Goal: Find specific page/section: Find specific page/section

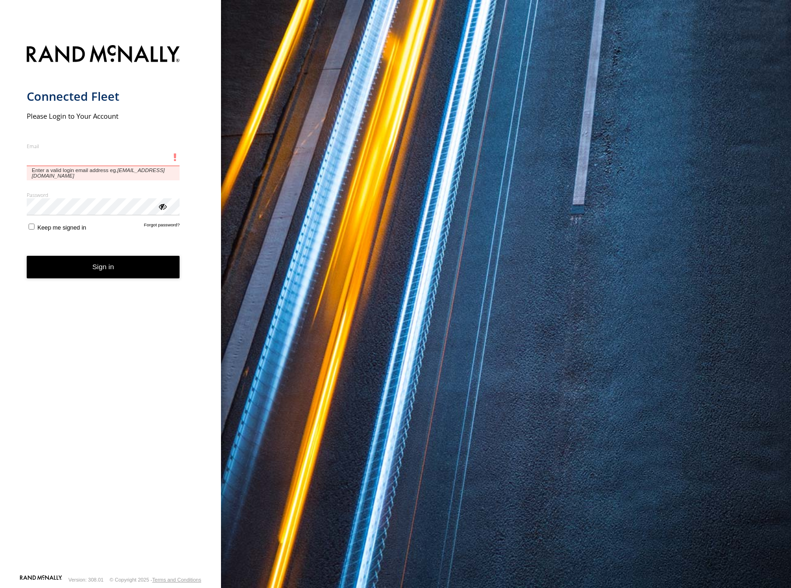
type input "**********"
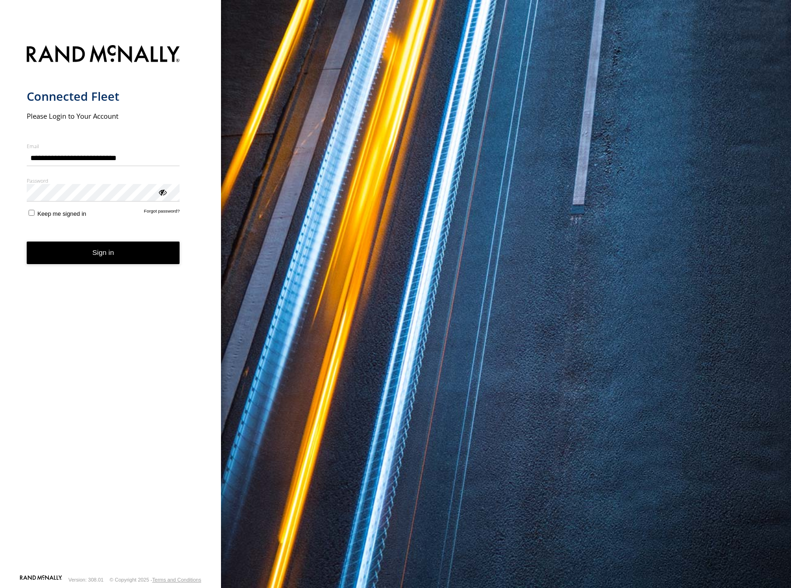
drag, startPoint x: 121, startPoint y: 251, endPoint x: 143, endPoint y: 252, distance: 22.1
click at [121, 251] on button "Sign in" at bounding box center [103, 253] width 153 height 23
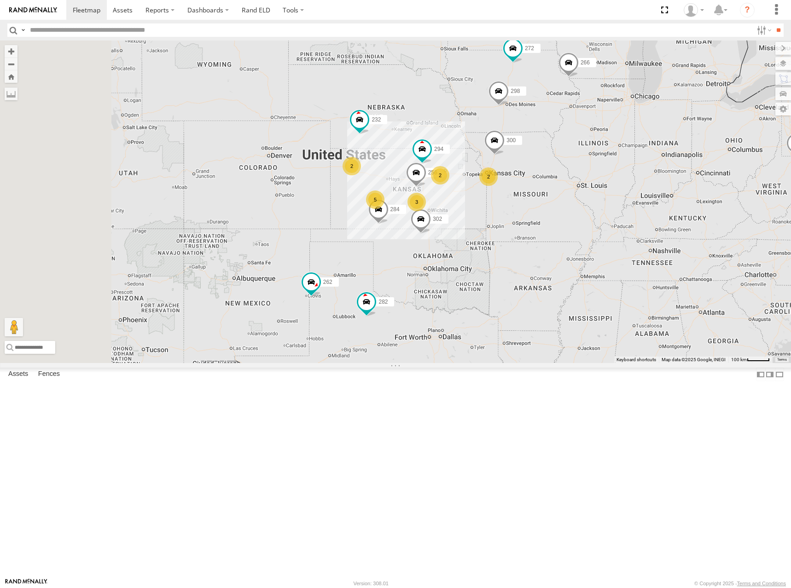
drag, startPoint x: 423, startPoint y: 219, endPoint x: 543, endPoint y: 205, distance: 120.5
click at [543, 205] on div "282 278 5 300 2 298 3 262 2 272 256 232 2 284 302 266 294" at bounding box center [395, 201] width 791 height 323
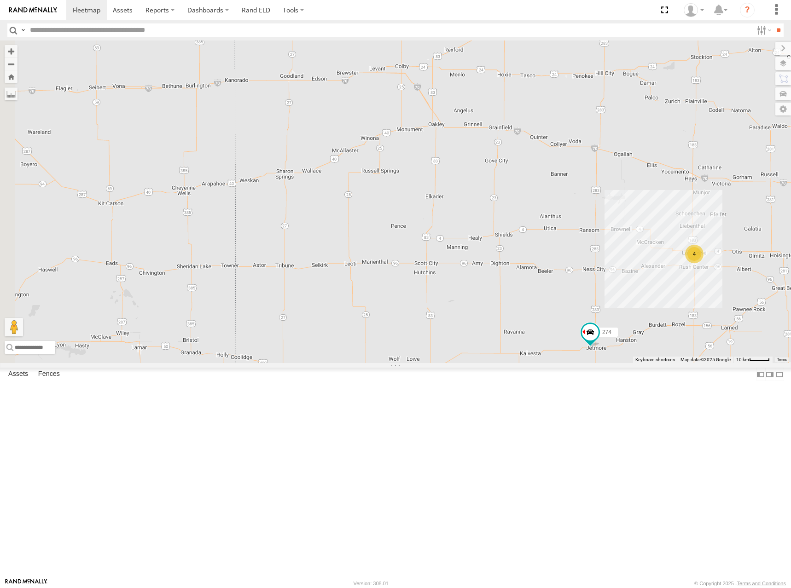
drag, startPoint x: 520, startPoint y: 341, endPoint x: 870, endPoint y: 398, distance: 354.4
click at [790, 398] on html at bounding box center [395, 294] width 791 height 588
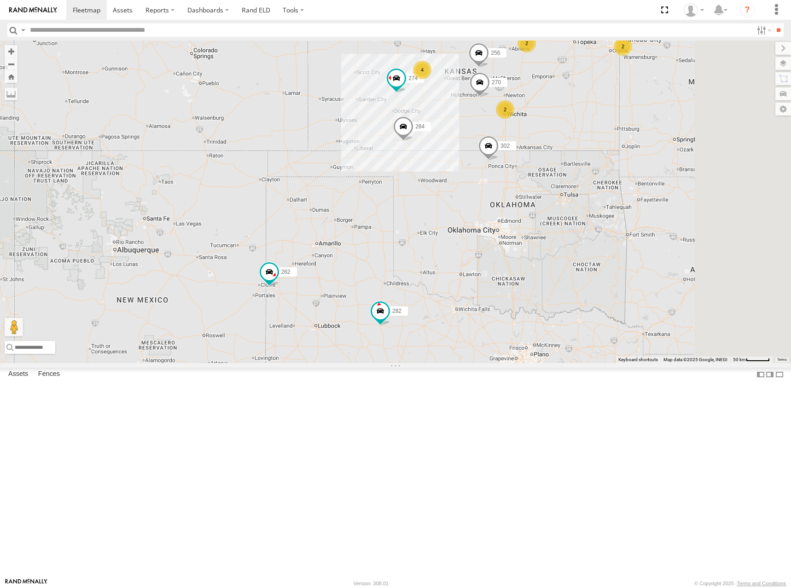
drag, startPoint x: 548, startPoint y: 174, endPoint x: 534, endPoint y: 150, distance: 28.3
click at [534, 150] on div "282 278 300 298 262 272 256 232 284 302 266 294 274 270 2 4 2 2 2" at bounding box center [395, 201] width 791 height 323
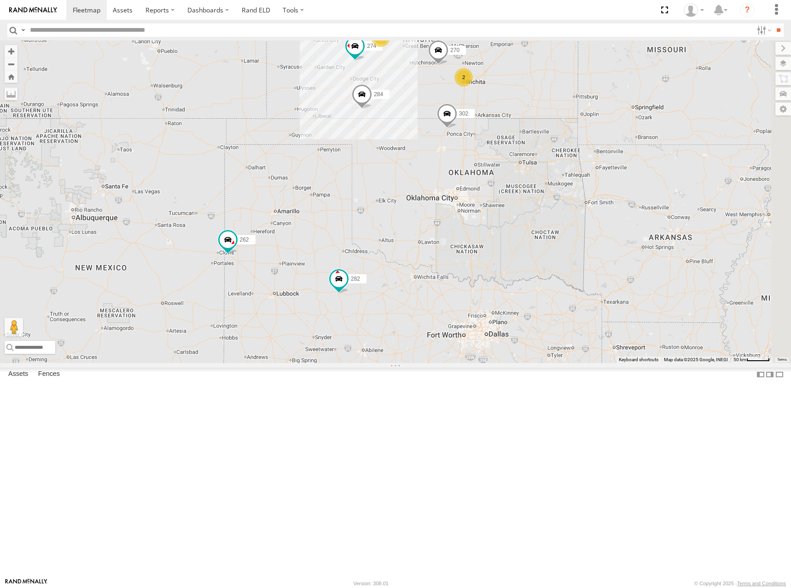
drag, startPoint x: 663, startPoint y: 234, endPoint x: 627, endPoint y: 212, distance: 41.5
click at [627, 212] on div "282 278 300 298 262 272 256 232 284 302 266 294 274 270 2 4 2 2 2" at bounding box center [395, 201] width 791 height 323
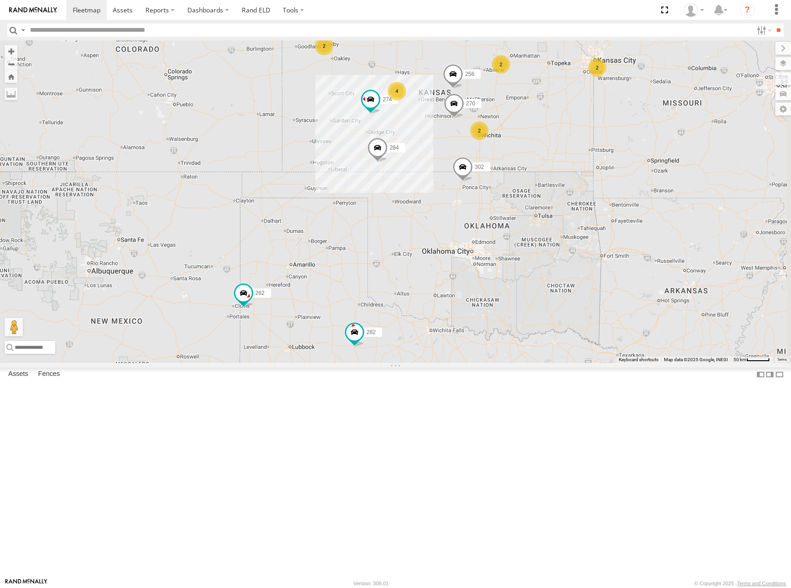
drag, startPoint x: 640, startPoint y: 179, endPoint x: 656, endPoint y: 234, distance: 57.5
click at [656, 234] on div "282 278 300 298 262 272 256 232 284 302 266 294 274 270 2 4 2 2 2" at bounding box center [395, 201] width 791 height 323
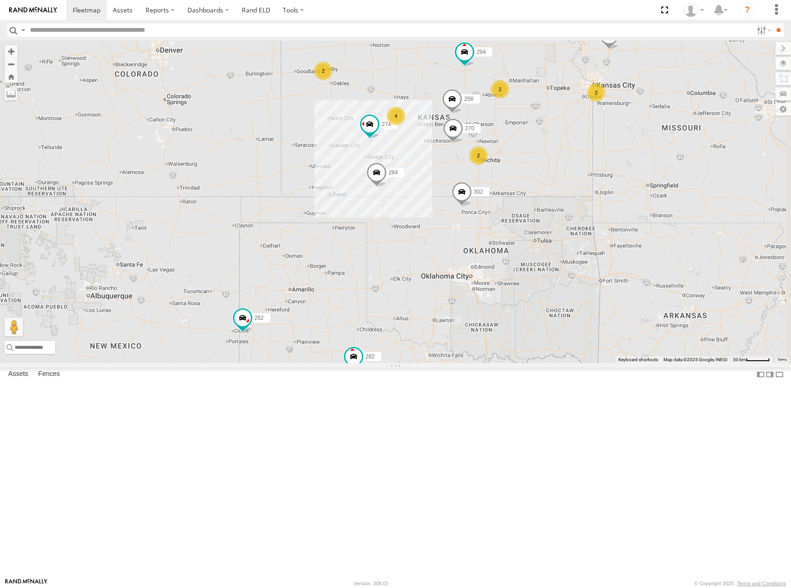
drag, startPoint x: 674, startPoint y: 198, endPoint x: 667, endPoint y: 226, distance: 28.4
click at [667, 226] on div "282 278 300 298 262 272 256 232 284 302 266 294 274 270 2 4 2 2 2" at bounding box center [395, 201] width 791 height 323
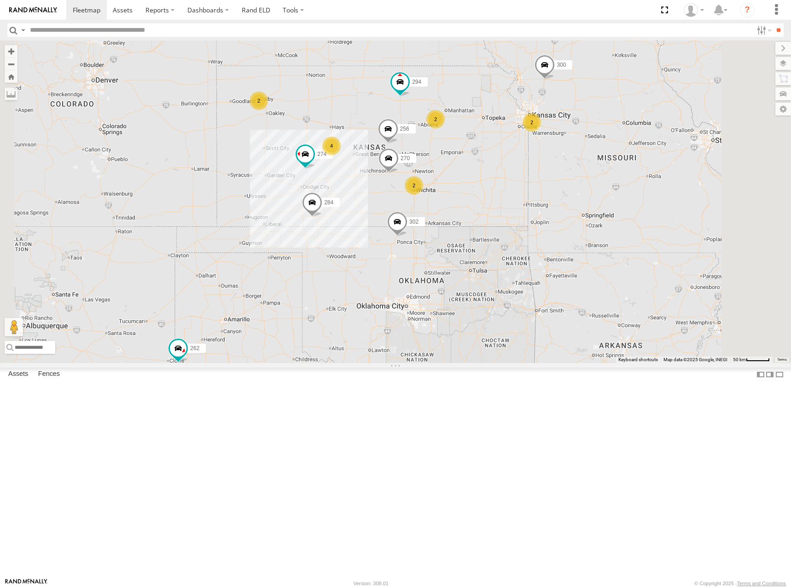
drag, startPoint x: 641, startPoint y: 143, endPoint x: 595, endPoint y: 158, distance: 48.5
click at [595, 158] on div "282 278 300 298 262 272 256 232 284 302 266 294 274 270 2 4 2 2 2" at bounding box center [395, 201] width 791 height 323
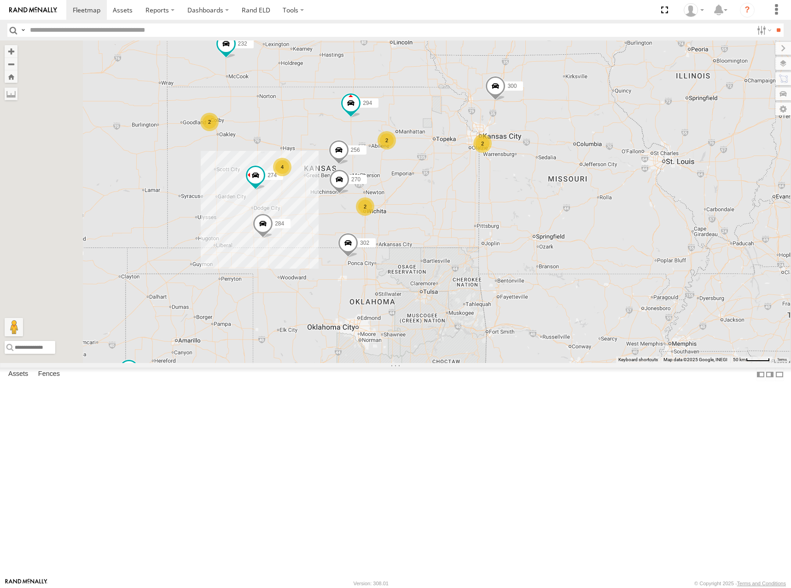
drag, startPoint x: 688, startPoint y: 120, endPoint x: 675, endPoint y: 168, distance: 50.2
click at [675, 168] on div "282 278 300 298 262 272 256 232 284 302 266 294 274 270 2 4 2 2 2" at bounding box center [395, 201] width 791 height 323
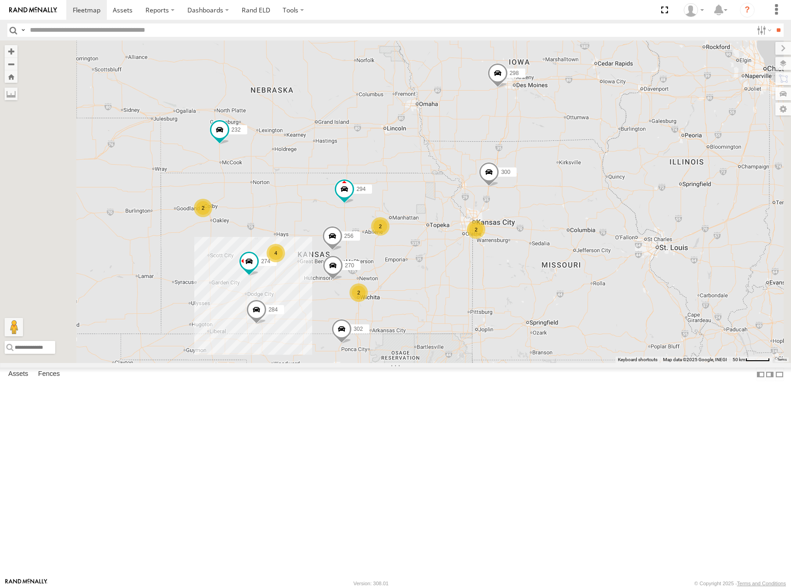
drag, startPoint x: 673, startPoint y: 126, endPoint x: 668, endPoint y: 211, distance: 85.3
click at [668, 211] on div "282 278 300 298 262 272 256 232 284 302 266 294 274 270 2 4 2 2 2" at bounding box center [395, 201] width 791 height 323
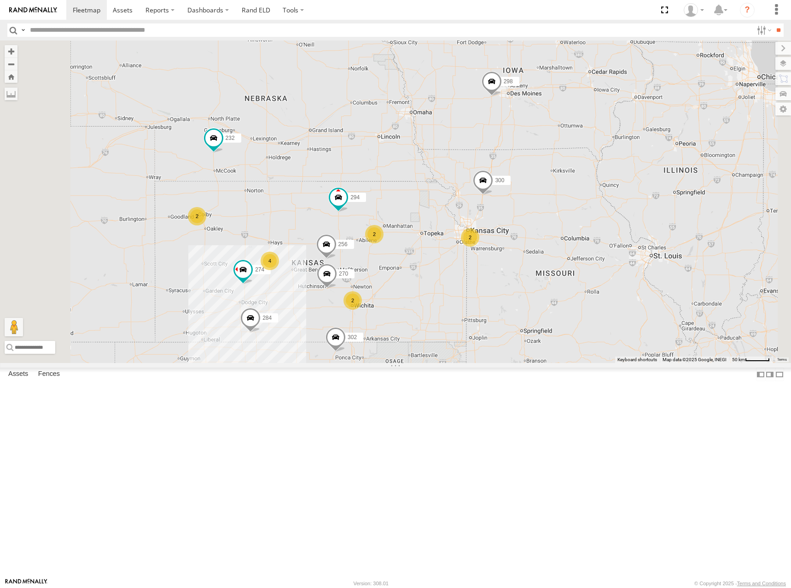
drag, startPoint x: 693, startPoint y: 202, endPoint x: 685, endPoint y: 211, distance: 11.8
click at [685, 211] on div "282 278 300 298 262 272 256 232 284 302 266 294 274 270 2 4 2 2 2" at bounding box center [395, 201] width 791 height 323
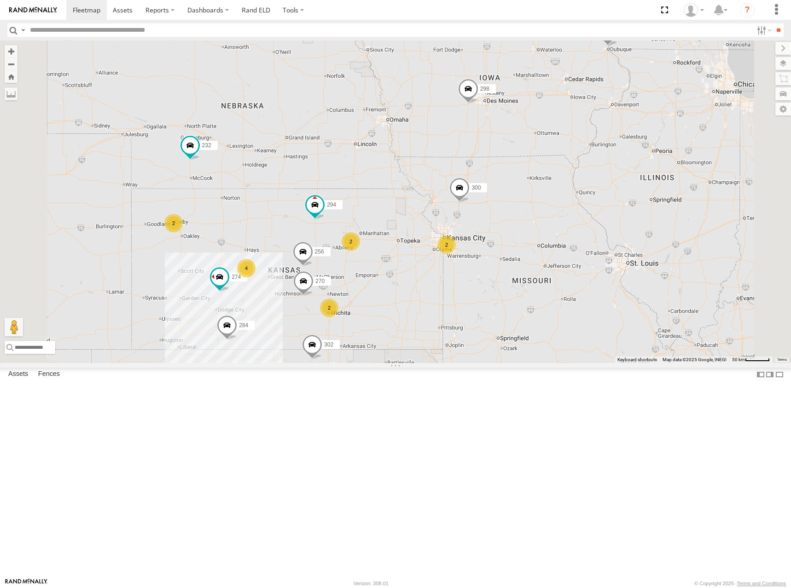
drag, startPoint x: 663, startPoint y: 145, endPoint x: 640, endPoint y: 151, distance: 23.9
click at [640, 151] on div "282 278 300 298 262 272 256 232 284 302 266 294 274 270 2 4 2 2 2" at bounding box center [395, 201] width 791 height 323
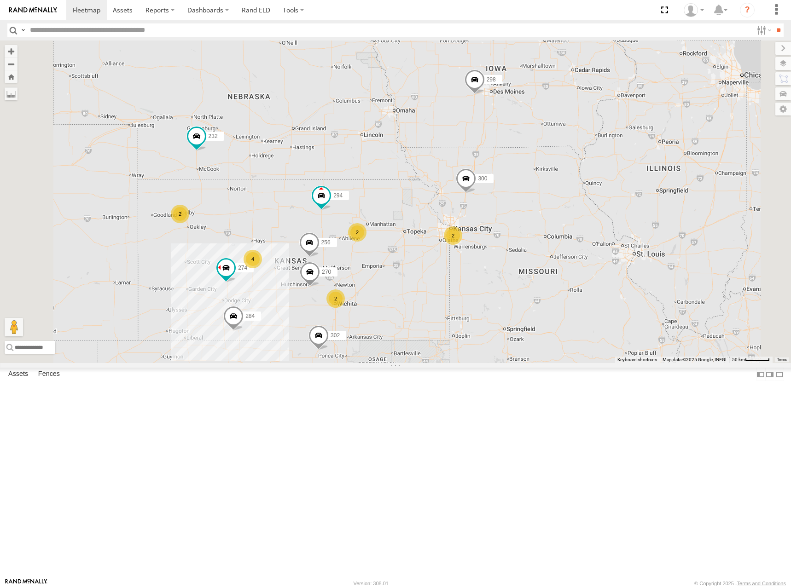
drag, startPoint x: 652, startPoint y: 174, endPoint x: 666, endPoint y: 158, distance: 20.9
click at [665, 158] on div "282 278 300 298 262 272 256 232 284 302 266 294 274 270 2 4 2 2 2" at bounding box center [395, 201] width 791 height 323
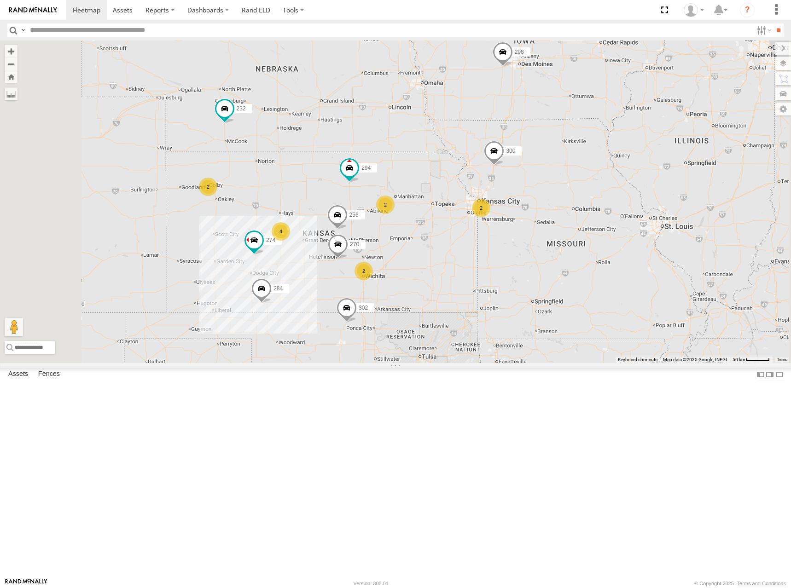
drag, startPoint x: 547, startPoint y: 202, endPoint x: 608, endPoint y: 155, distance: 76.8
click at [608, 155] on div "282 278 300 298 262 272 256 232 284 302 266 294 274 270 2 4 2 2 2" at bounding box center [395, 201] width 791 height 323
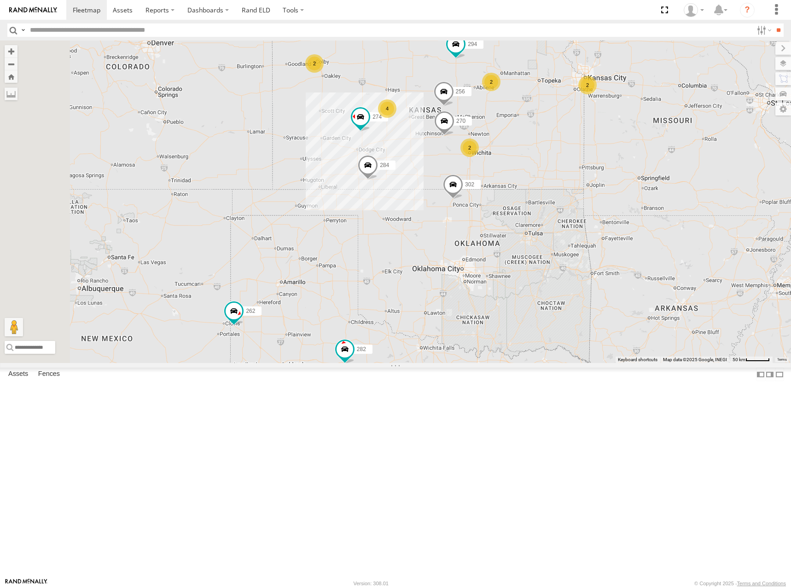
drag, startPoint x: 590, startPoint y: 208, endPoint x: 632, endPoint y: 121, distance: 96.9
click at [632, 121] on div "282 278 300 298 262 272 256 232 284 302 266 294 274 270 2 4 2 2 2" at bounding box center [395, 201] width 791 height 323
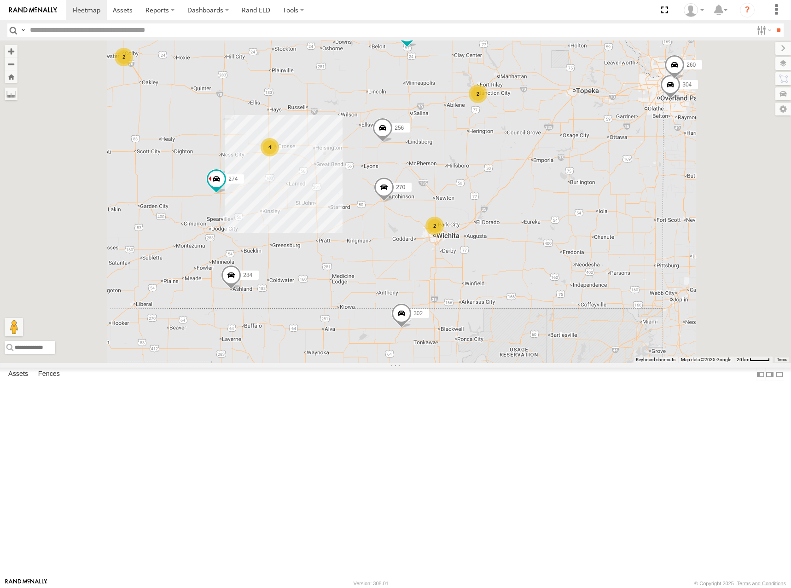
drag, startPoint x: 536, startPoint y: 134, endPoint x: 544, endPoint y: 197, distance: 63.1
click at [544, 197] on div "282 278 300 298 262 272 256 232 284 302 266 294 274 270 2 4 2 2 304 260" at bounding box center [395, 201] width 791 height 323
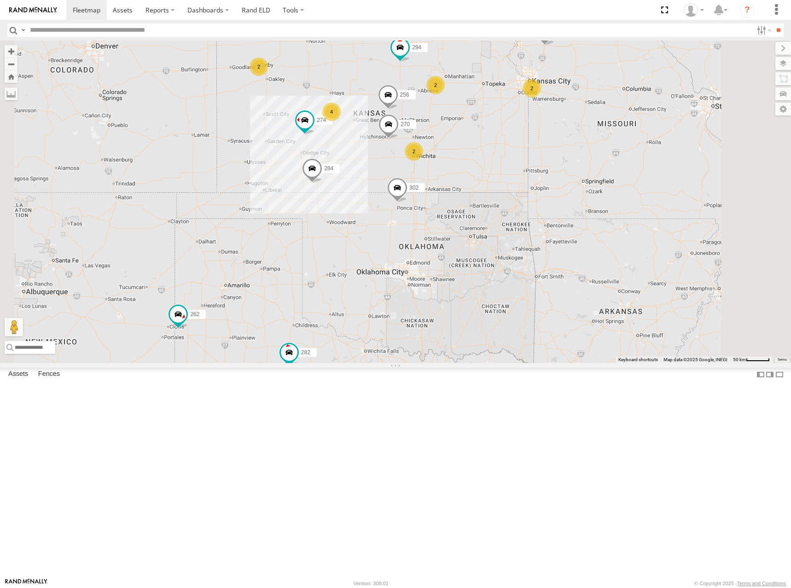
drag, startPoint x: 496, startPoint y: 163, endPoint x: 502, endPoint y: 178, distance: 15.3
click at [502, 178] on div "282 278 300 298 262 272 256 232 284 302 266 294 274 270 2 4 2 2 2" at bounding box center [395, 201] width 791 height 323
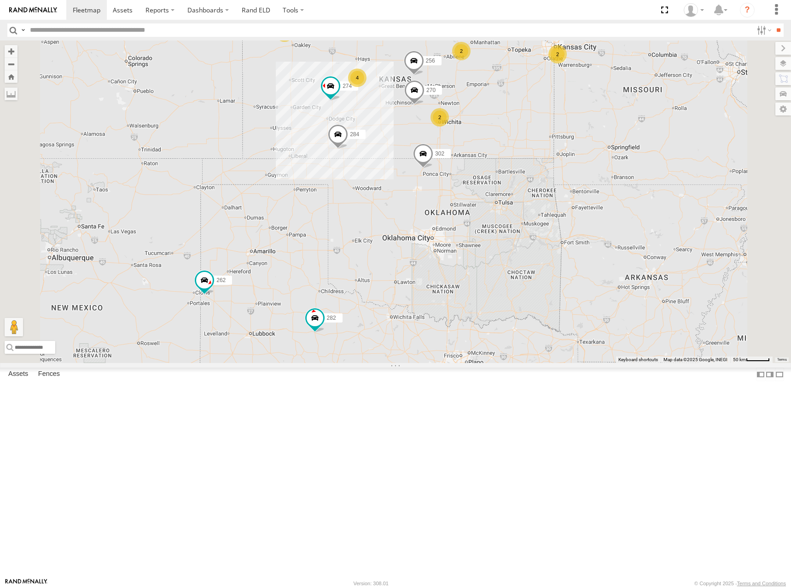
drag, startPoint x: 560, startPoint y: 206, endPoint x: 579, endPoint y: 192, distance: 23.1
click at [579, 192] on div "282 278 300 298 262 272 256 232 284 302 266 294 274 270 2 4 2 2 2" at bounding box center [395, 201] width 791 height 323
drag, startPoint x: 507, startPoint y: 123, endPoint x: 520, endPoint y: 124, distance: 12.5
click at [520, 124] on div "274 300 270 262 256 232 284 302 282 294 2 4 2 2 2" at bounding box center [395, 201] width 791 height 323
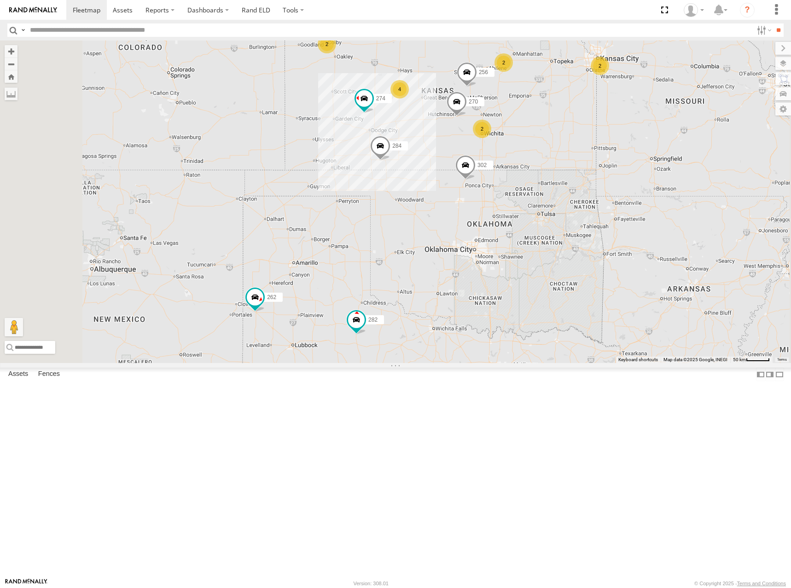
drag, startPoint x: 474, startPoint y: 139, endPoint x: 505, endPoint y: 156, distance: 35.2
click at [505, 156] on div "274 300 270 262 256 232 284 302 282 294 2 4 2 2 2" at bounding box center [395, 201] width 791 height 323
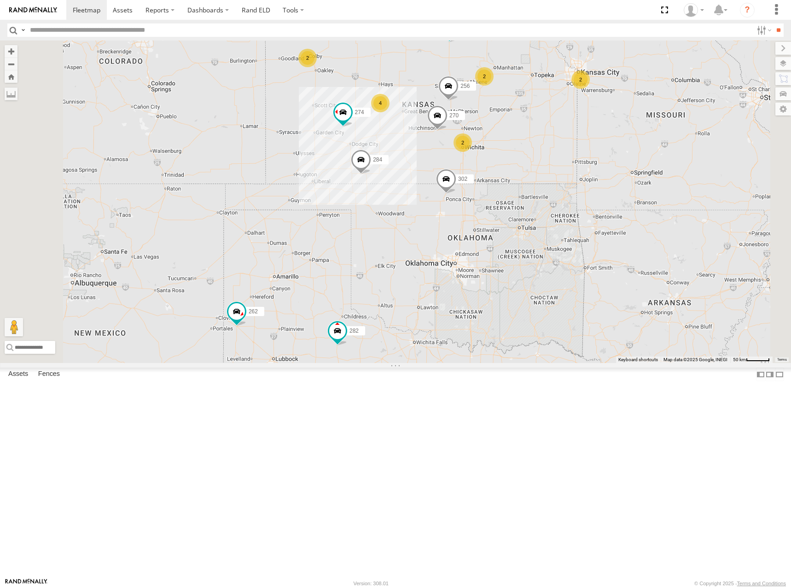
drag, startPoint x: 544, startPoint y: 147, endPoint x: 519, endPoint y: 156, distance: 26.8
click at [519, 156] on div "274 300 298 270 262 256 232 284 302 282 294 2 4 2 2 2" at bounding box center [395, 201] width 791 height 323
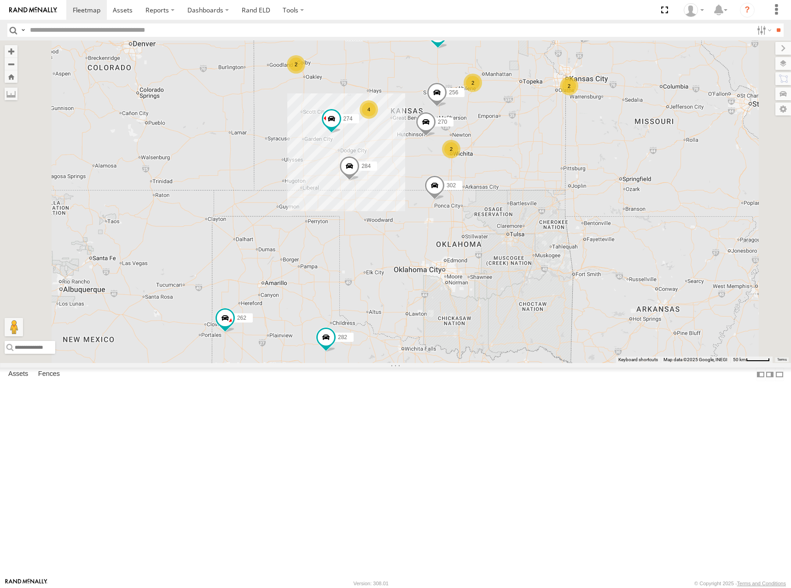
drag, startPoint x: 635, startPoint y: 123, endPoint x: 636, endPoint y: 129, distance: 5.5
click at [629, 134] on div "274 300 298 270 262 256 232 284 302 282 294 2 4 2 2 2" at bounding box center [395, 201] width 791 height 323
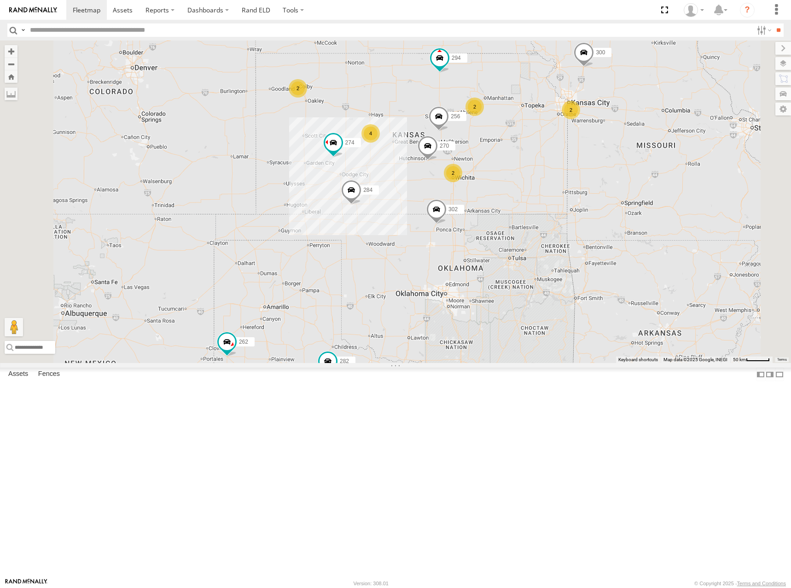
drag, startPoint x: 629, startPoint y: 136, endPoint x: 633, endPoint y: 141, distance: 6.0
click at [633, 141] on div "274 300 298 270 262 256 232 284 302 282 294 2 4 2 2 2" at bounding box center [395, 201] width 791 height 323
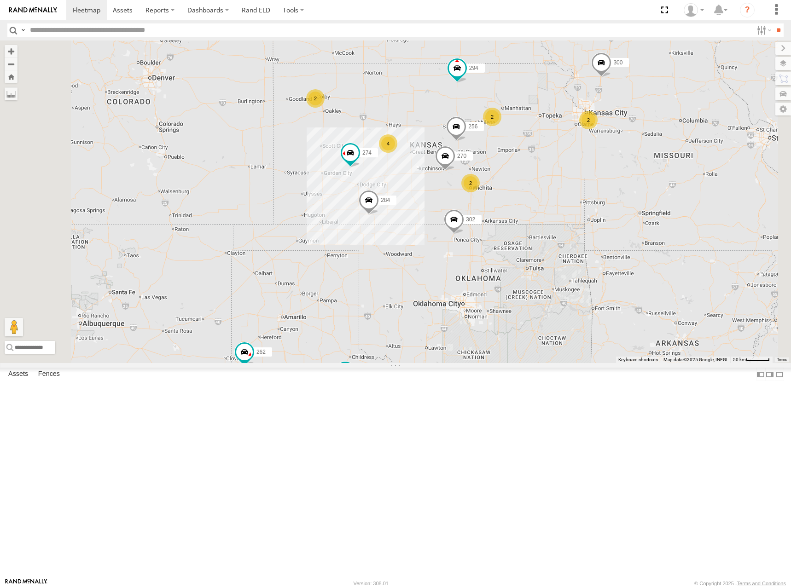
drag, startPoint x: 630, startPoint y: 171, endPoint x: 656, endPoint y: 183, distance: 28.4
click at [656, 183] on div "274 300 298 270 262 256 232 284 302 282 294 2 4 2 2 2" at bounding box center [395, 201] width 791 height 323
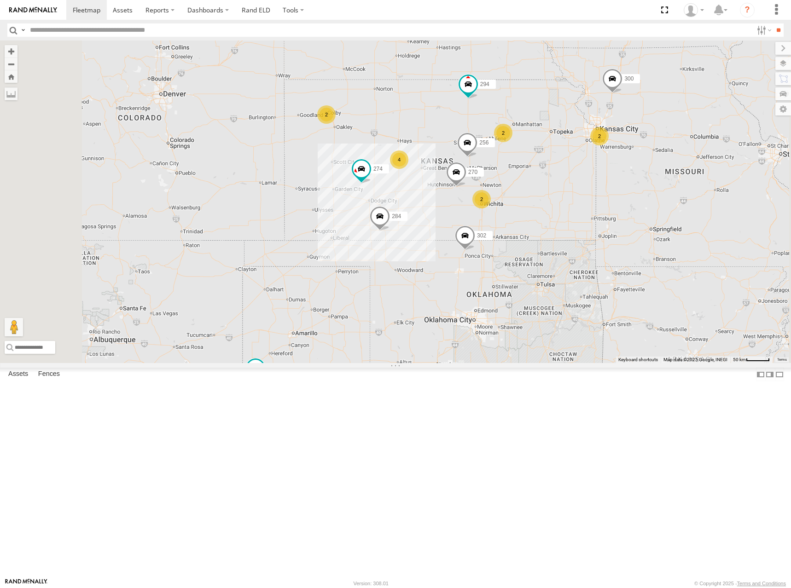
drag, startPoint x: 658, startPoint y: 186, endPoint x: 662, endPoint y: 201, distance: 15.2
click at [662, 201] on div "274 300 298 270 262 256 232 284 302 282 294 2 4 2 2 2" at bounding box center [395, 201] width 791 height 323
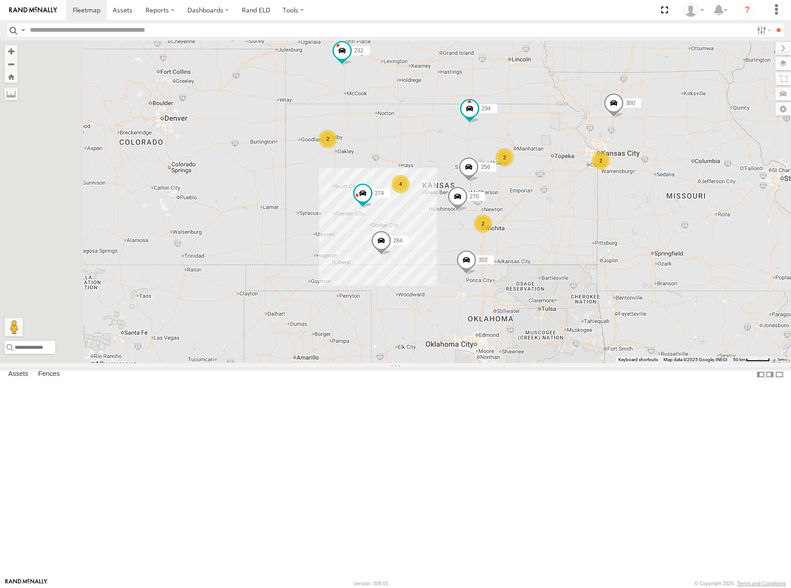
drag, startPoint x: 647, startPoint y: 183, endPoint x: 648, endPoint y: 208, distance: 25.4
click at [648, 208] on div "274 300 298 270 262 256 232 284 302 282 294 2 4 2 2 2" at bounding box center [395, 201] width 791 height 323
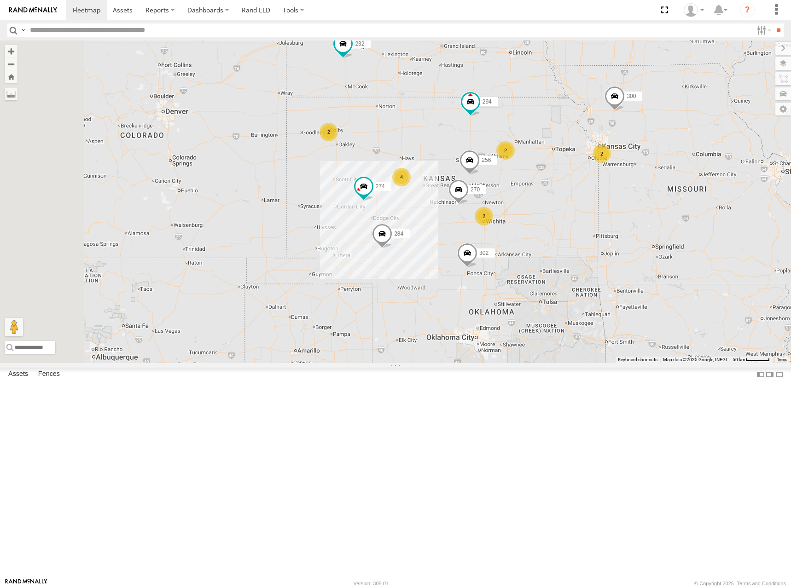
drag, startPoint x: 648, startPoint y: 208, endPoint x: 650, endPoint y: 199, distance: 9.8
click at [650, 199] on div "274 300 298 270 262 256 232 284 302 282 294 2 4 2 2 2" at bounding box center [395, 201] width 791 height 323
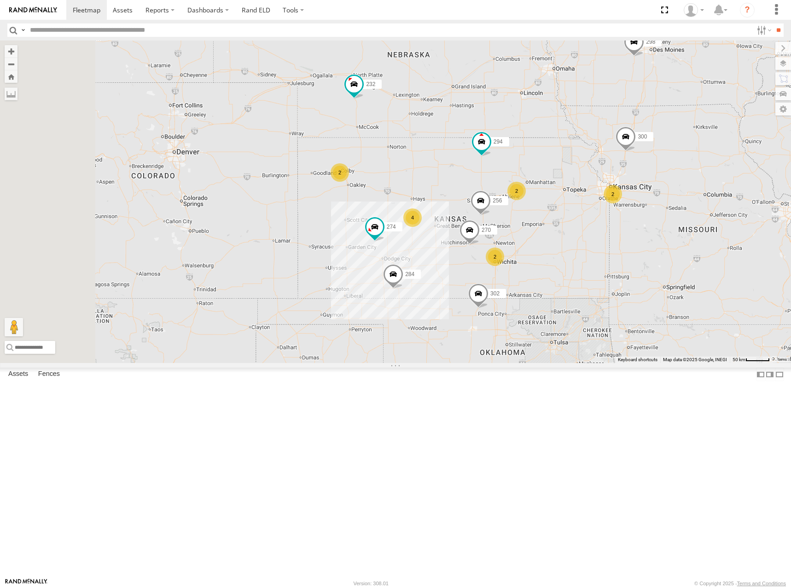
drag, startPoint x: 654, startPoint y: 186, endPoint x: 665, endPoint y: 231, distance: 46.4
click at [665, 231] on div "274 300 298 270 262 256 232 284 302 282 294 2 4 2 2 2" at bounding box center [395, 201] width 791 height 323
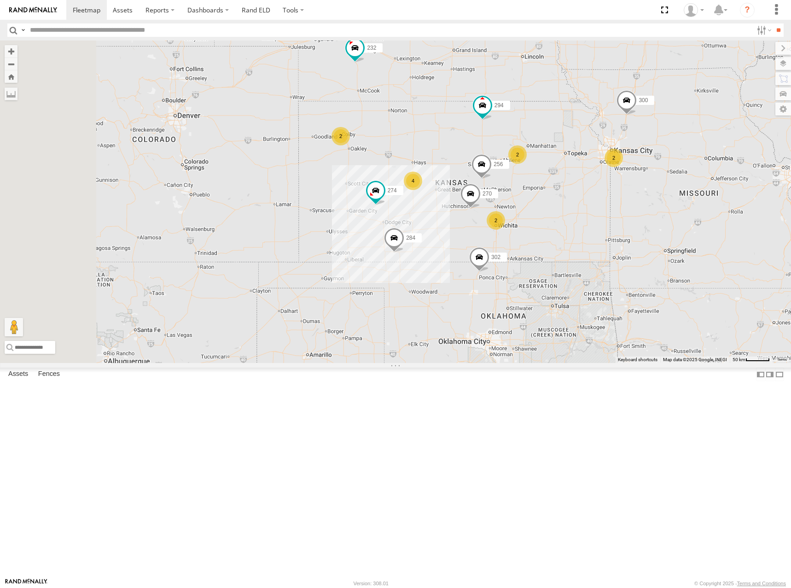
drag, startPoint x: 656, startPoint y: 256, endPoint x: 655, endPoint y: 225, distance: 30.8
click at [655, 225] on div "274 300 298 270 262 256 232 284 302 282 294 2 4 2 2 2 272" at bounding box center [395, 201] width 791 height 323
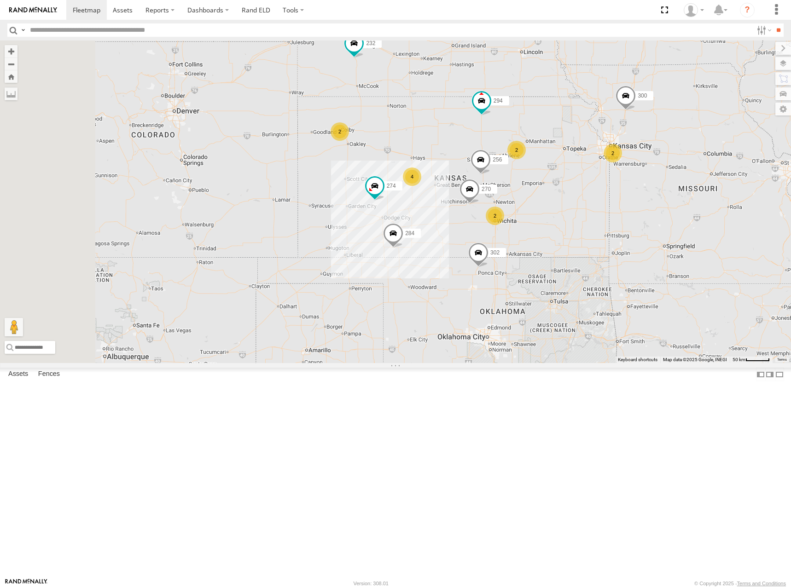
drag, startPoint x: 687, startPoint y: 225, endPoint x: 676, endPoint y: 227, distance: 10.9
click at [676, 227] on div "274 300 298 270 262 256 232 284 302 282 294 2 4 2 2 2 272" at bounding box center [395, 201] width 791 height 323
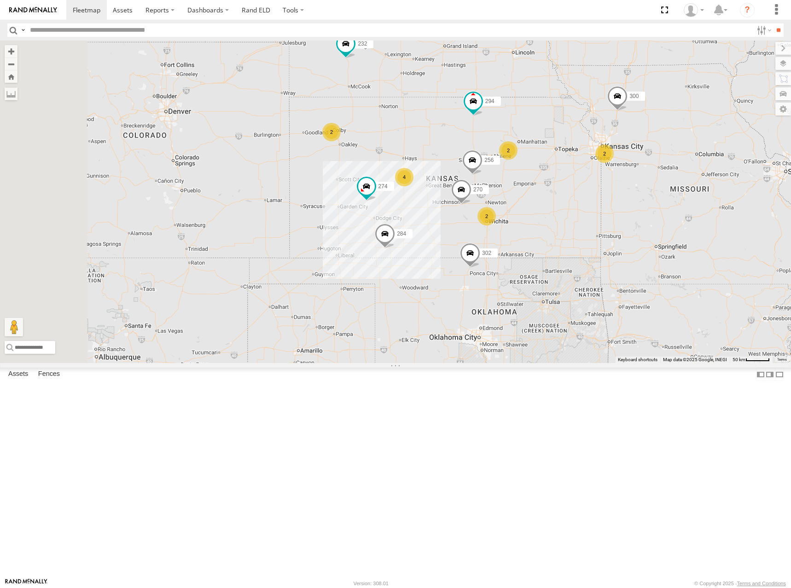
click at [653, 207] on div "274 300 298 270 262 256 232 284 302 282 294 2 4 2 2 2 272" at bounding box center [395, 201] width 791 height 323
click at [666, 234] on div "274 300 298 270 262 256 232 284 302 282 294 2 4 2 2 2 272" at bounding box center [395, 201] width 791 height 323
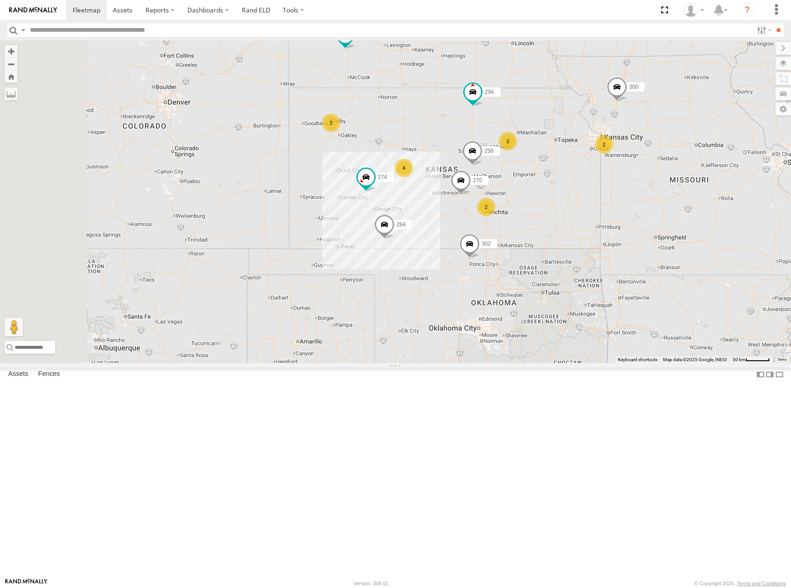
drag, startPoint x: 695, startPoint y: 278, endPoint x: 694, endPoint y: 265, distance: 13.4
click at [694, 265] on div "274 300 298 270 262 256 232 284 302 282 294 2 4 2 2 2 272" at bounding box center [395, 201] width 791 height 323
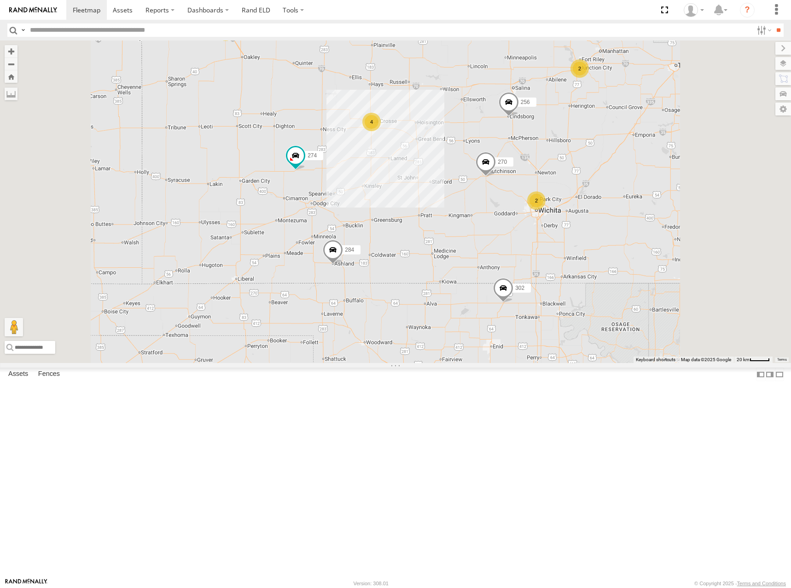
drag, startPoint x: 713, startPoint y: 235, endPoint x: 709, endPoint y: 239, distance: 5.2
click at [709, 239] on div "274 300 298 270 262 256 232 284 302 282 294 272 2 4 2 2" at bounding box center [395, 201] width 791 height 323
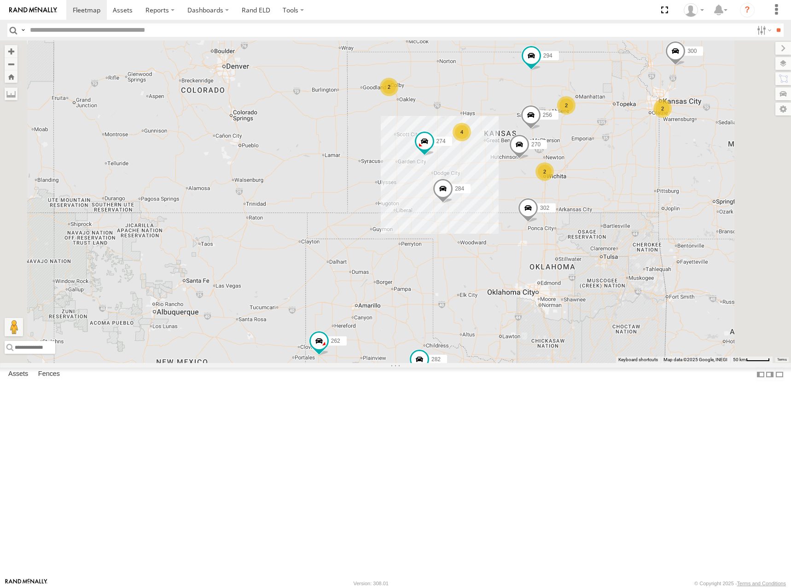
drag, startPoint x: 722, startPoint y: 259, endPoint x: 700, endPoint y: 264, distance: 22.7
click at [700, 264] on div "274 300 298 270 262 256 232 284 302 282 294 272 2 4 2 2 2" at bounding box center [395, 201] width 791 height 323
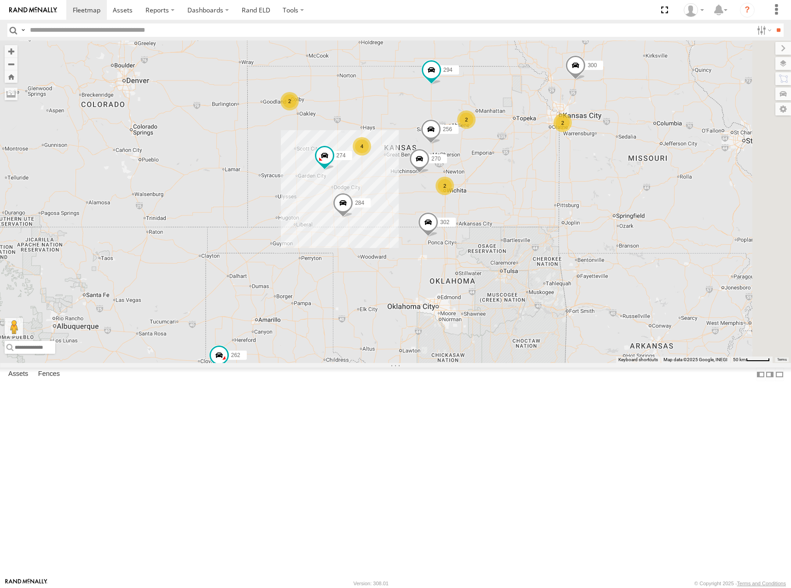
drag, startPoint x: 685, startPoint y: 192, endPoint x: 594, endPoint y: 206, distance: 92.6
click at [594, 206] on div "274 300 298 270 262 256 232 284 302 282 294 272 2 4 2 2 2" at bounding box center [395, 201] width 791 height 323
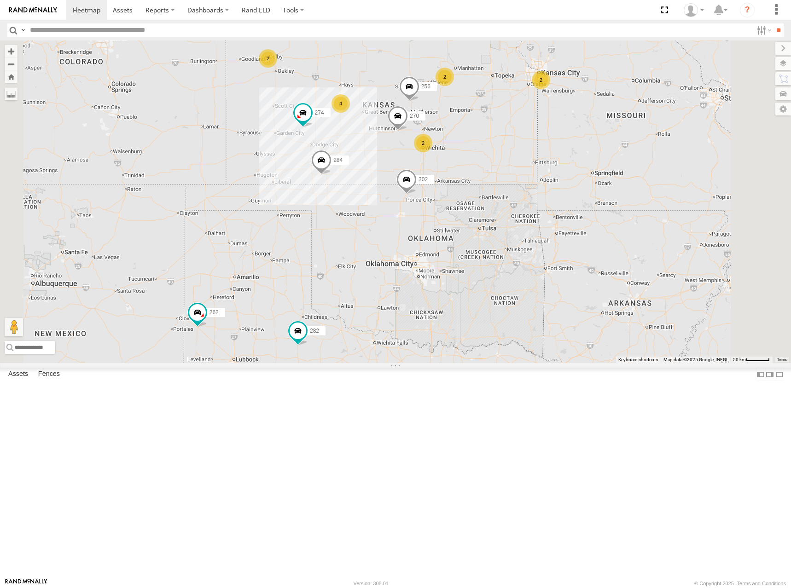
drag, startPoint x: 605, startPoint y: 162, endPoint x: 611, endPoint y: 160, distance: 6.3
click at [611, 160] on div "274 300 298 270 262 256 232 284 302 282 294 272 2 4 2 2 2" at bounding box center [395, 201] width 791 height 323
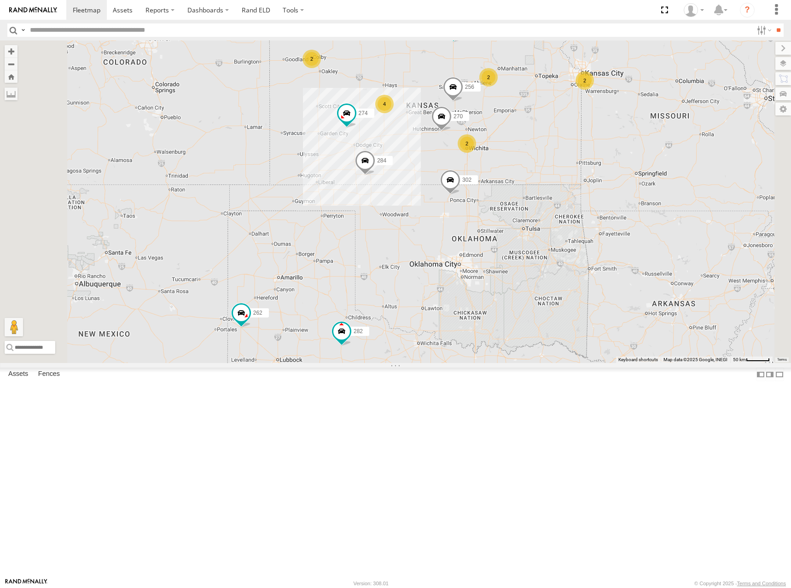
drag, startPoint x: 645, startPoint y: 235, endPoint x: 685, endPoint y: 237, distance: 40.1
click at [685, 237] on div "274 300 298 270 262 256 232 284 302 282 294 272 2 4 2 2 2" at bounding box center [395, 201] width 791 height 323
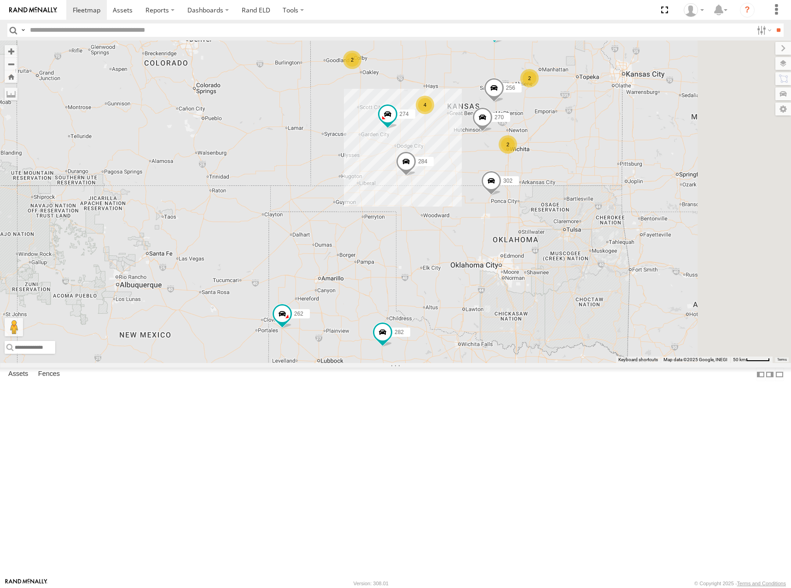
drag, startPoint x: 730, startPoint y: 157, endPoint x: 633, endPoint y: 170, distance: 98.0
click at [633, 170] on div "274 300 298 270 262 256 232 284 302 282 294 272 2 4 2 2" at bounding box center [395, 201] width 791 height 323
